Goal: Information Seeking & Learning: Learn about a topic

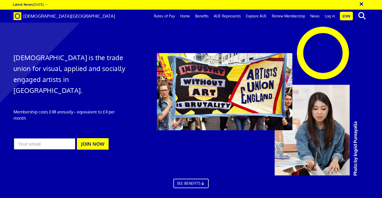
scroll to position [0, 3]
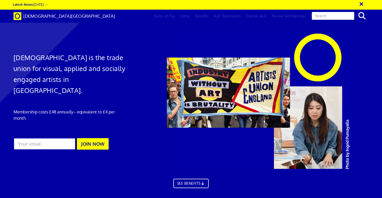
click at [338, 17] on input "text" at bounding box center [333, 15] width 43 height 9
type input "bread roses"
click at [362, 16] on button "search" at bounding box center [362, 15] width 16 height 11
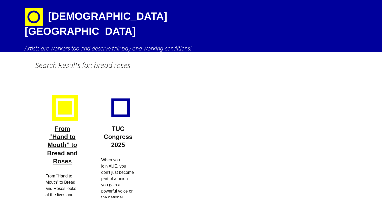
click at [66, 139] on link "From “Hand to Mouth” to Bread and Roses" at bounding box center [62, 145] width 30 height 40
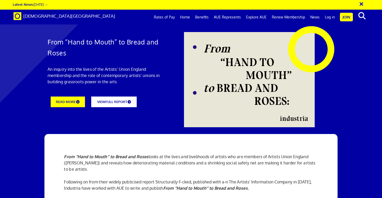
scroll to position [0, 3]
click at [119, 99] on link "VIEW FULL REPORT" at bounding box center [114, 101] width 50 height 12
